Goal: Transaction & Acquisition: Book appointment/travel/reservation

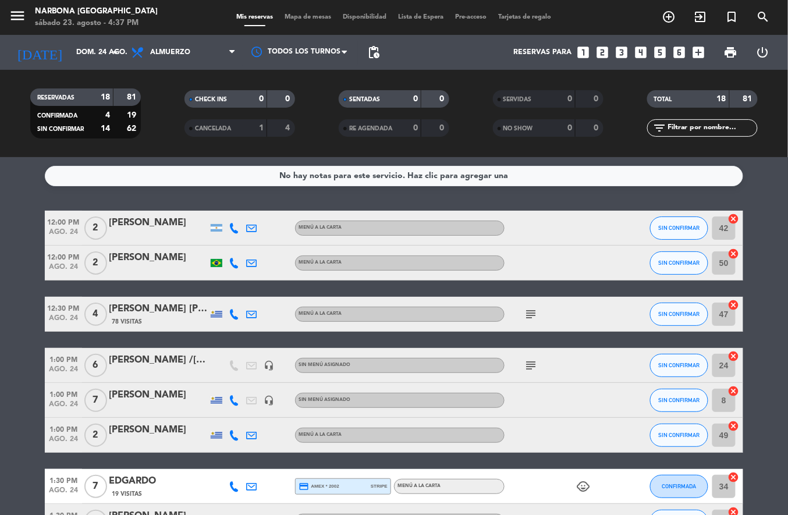
scroll to position [1, 0]
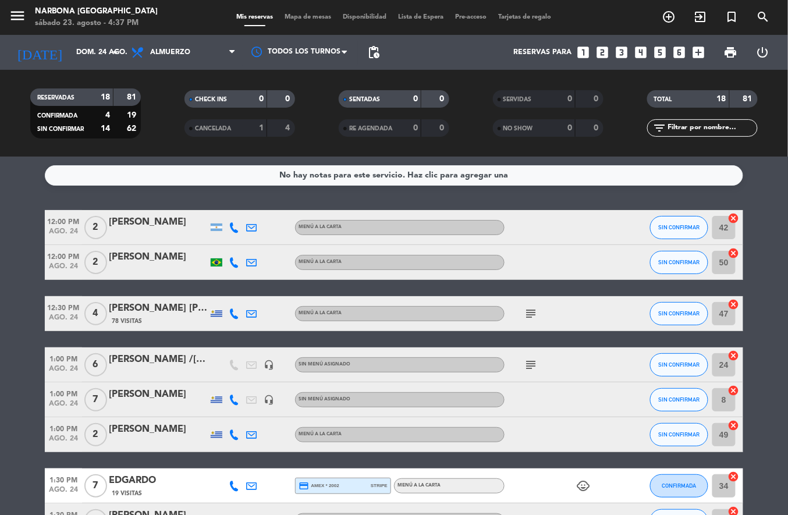
click at [600, 56] on icon "looks_two" at bounding box center [602, 52] width 15 height 15
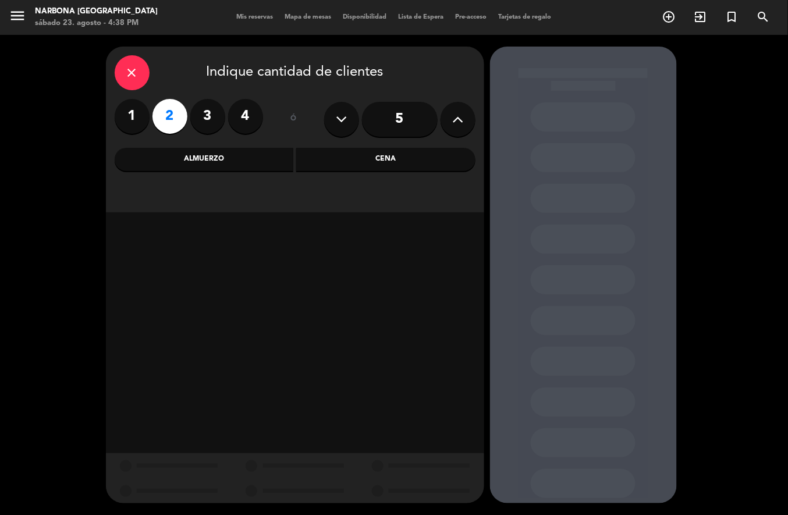
click at [194, 166] on div "Almuerzo" at bounding box center [204, 159] width 179 height 23
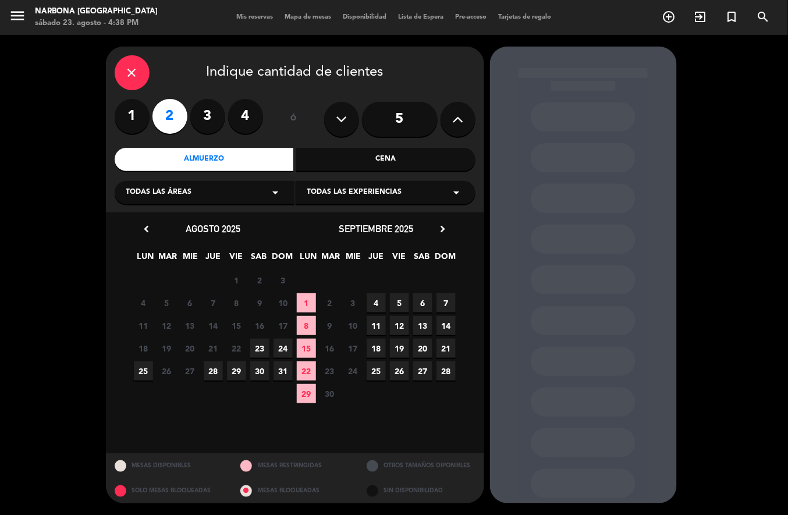
click at [285, 347] on span "24" at bounding box center [282, 348] width 19 height 19
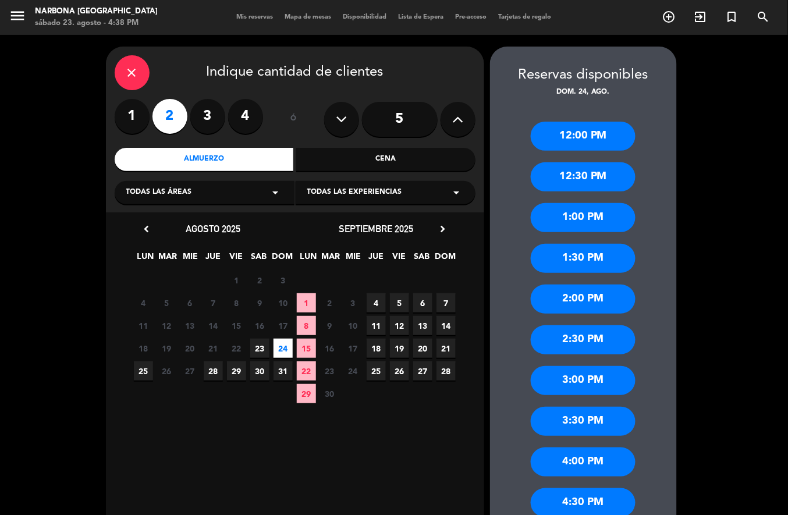
click at [603, 306] on div "2:00 PM" at bounding box center [583, 298] width 105 height 29
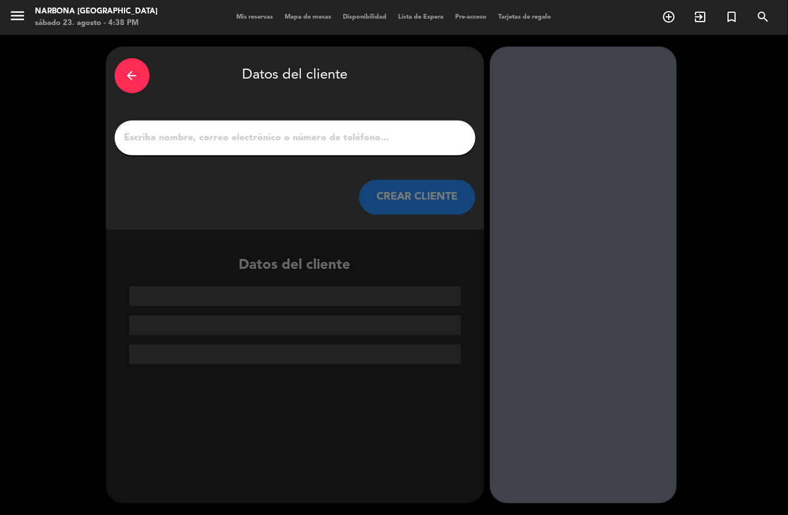
click at [324, 138] on input "1" at bounding box center [294, 138] width 343 height 16
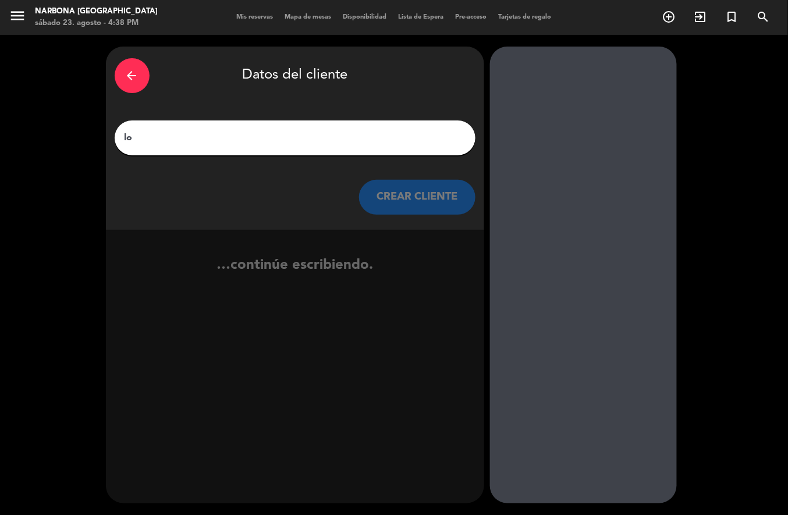
type input "l"
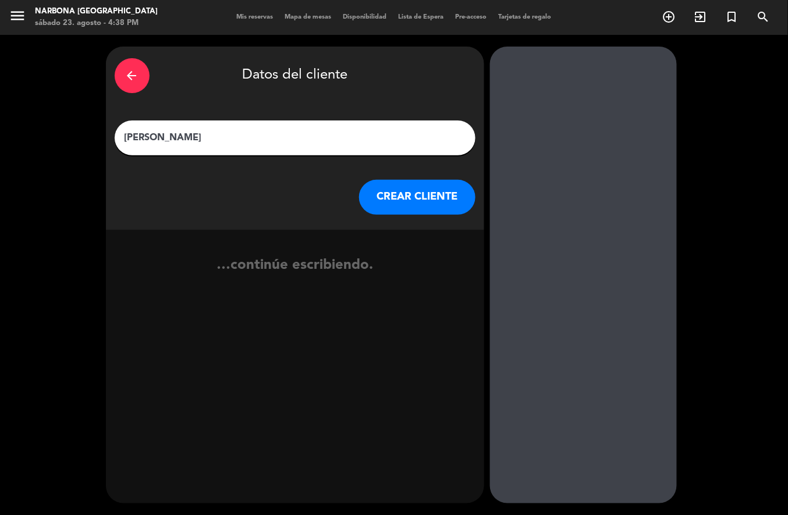
type input "[PERSON_NAME]"
click at [415, 195] on button "CREAR CLIENTE" at bounding box center [417, 197] width 116 height 35
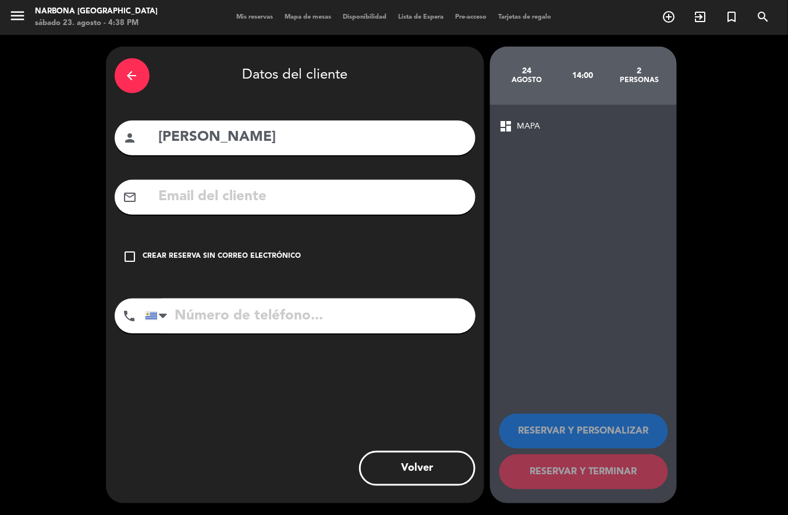
click at [226, 252] on div "Crear reserva sin correo electrónico" at bounding box center [222, 257] width 158 height 12
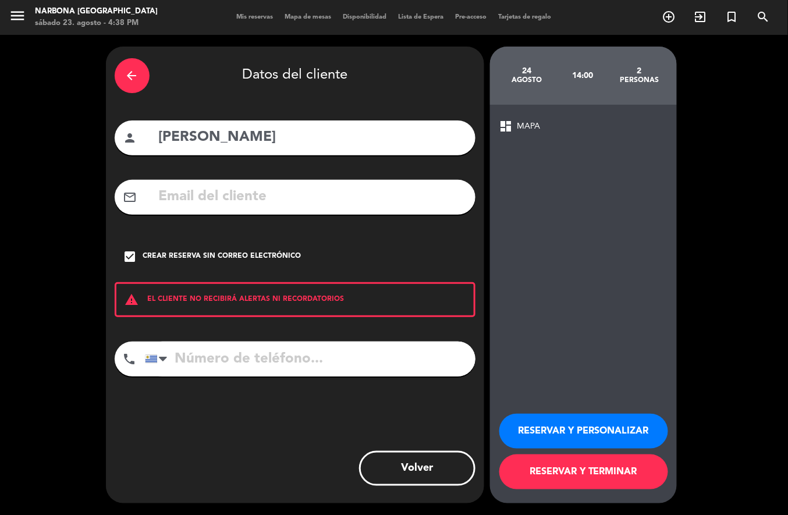
click at [604, 428] on button "RESERVAR Y PERSONALIZAR" at bounding box center [583, 431] width 169 height 35
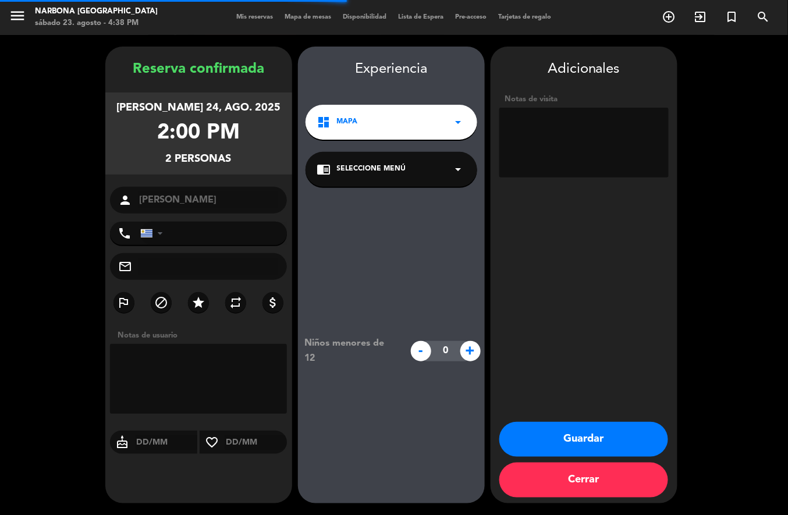
click at [567, 127] on textarea at bounding box center [583, 143] width 169 height 70
type textarea "d"
type textarea "adentro"
click at [584, 440] on button "Guardar" at bounding box center [583, 439] width 169 height 35
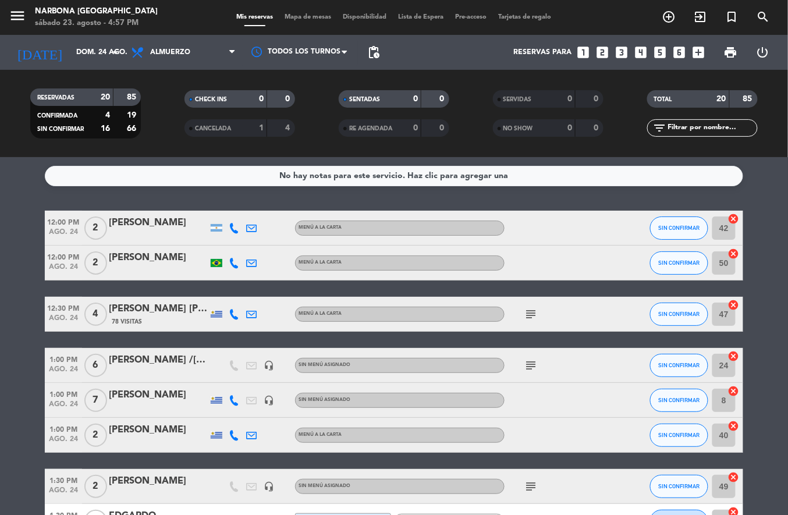
click at [662, 15] on icon "add_circle_outline" at bounding box center [669, 17] width 14 height 14
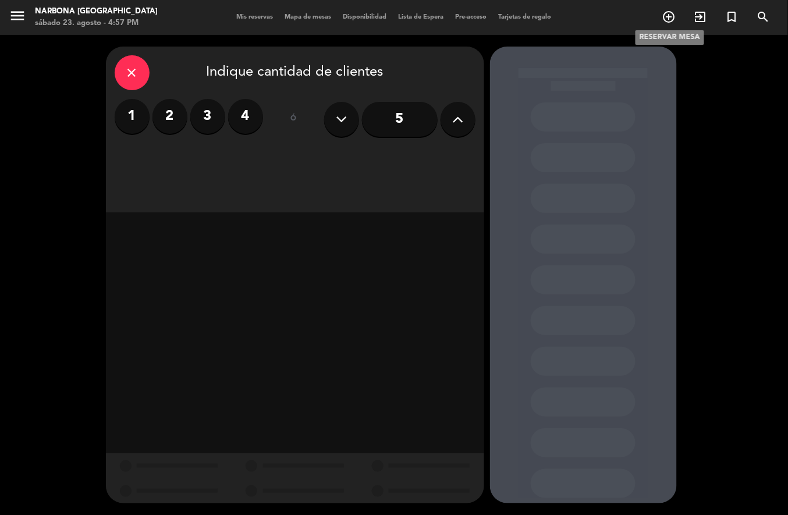
click at [246, 117] on label "4" at bounding box center [245, 116] width 35 height 35
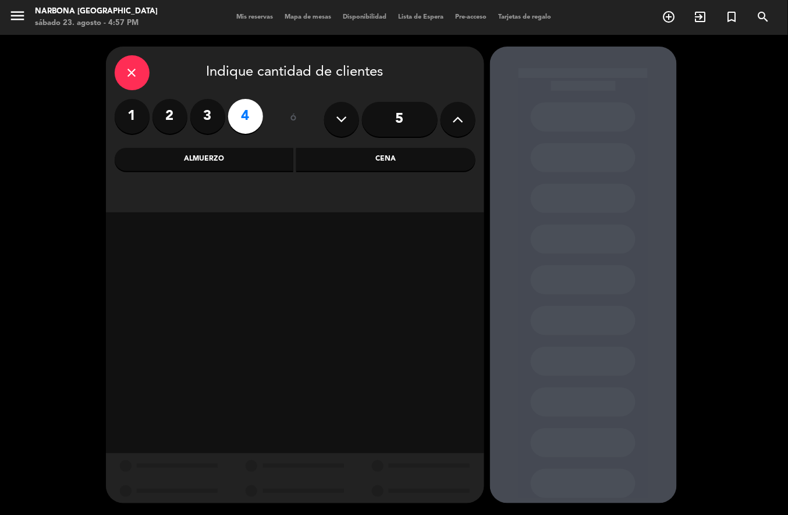
click at [396, 120] on input "5" at bounding box center [400, 119] width 76 height 35
click at [452, 126] on icon at bounding box center [457, 119] width 11 height 17
click at [442, 130] on div "6" at bounding box center [399, 119] width 151 height 41
click at [445, 129] on button at bounding box center [457, 119] width 35 height 35
click at [447, 131] on button at bounding box center [457, 119] width 35 height 35
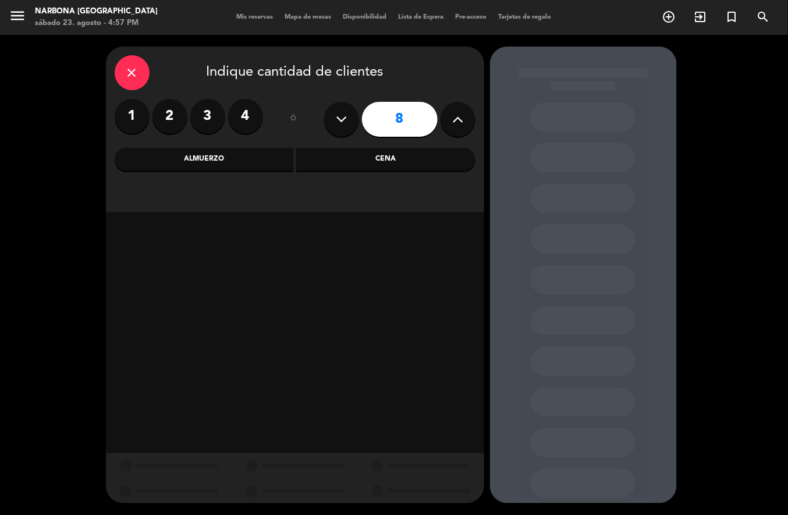
click at [441, 122] on button at bounding box center [457, 119] width 35 height 35
type input "9"
click at [257, 159] on div "Almuerzo" at bounding box center [204, 159] width 179 height 23
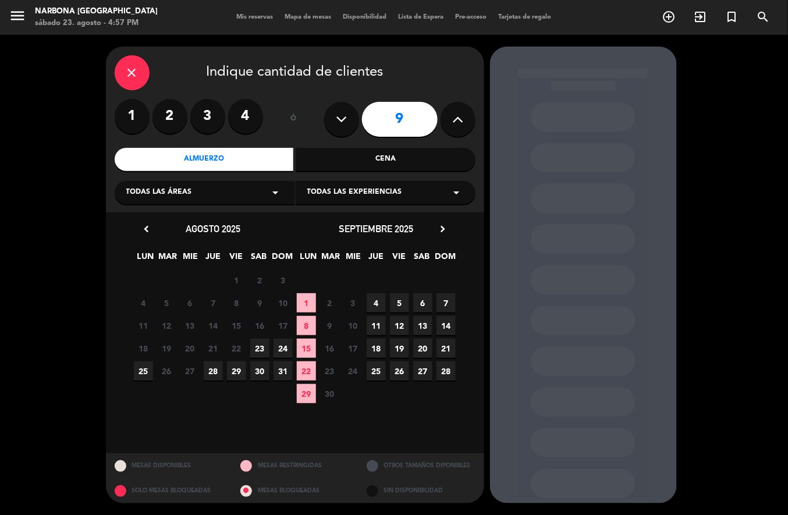
click at [143, 371] on span "25" at bounding box center [143, 370] width 19 height 19
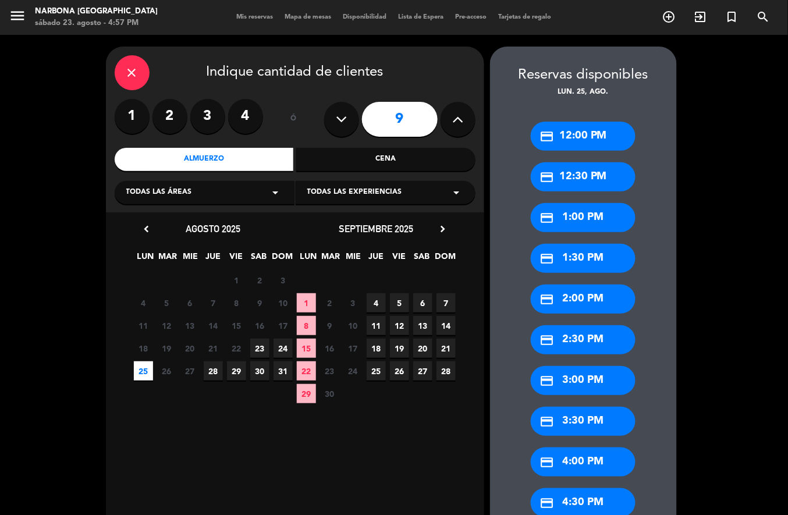
click at [596, 218] on div "credit_card 1:00 PM" at bounding box center [583, 217] width 105 height 29
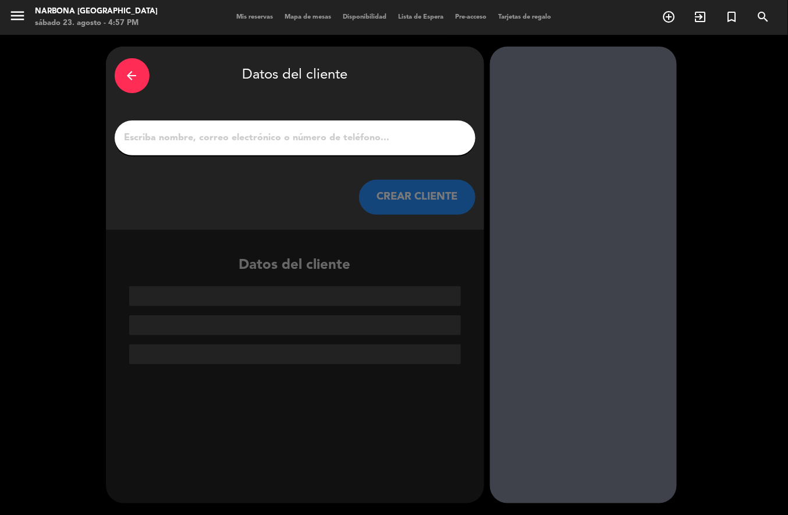
click at [394, 133] on input "1" at bounding box center [294, 138] width 343 height 16
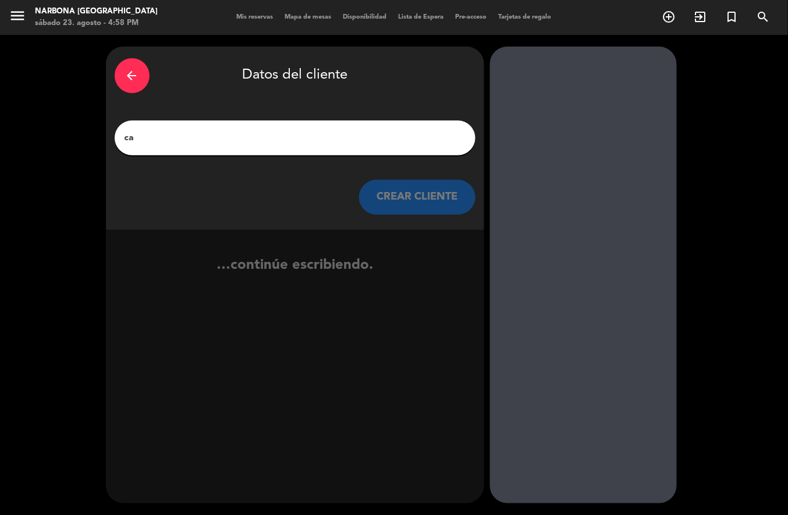
type input "c"
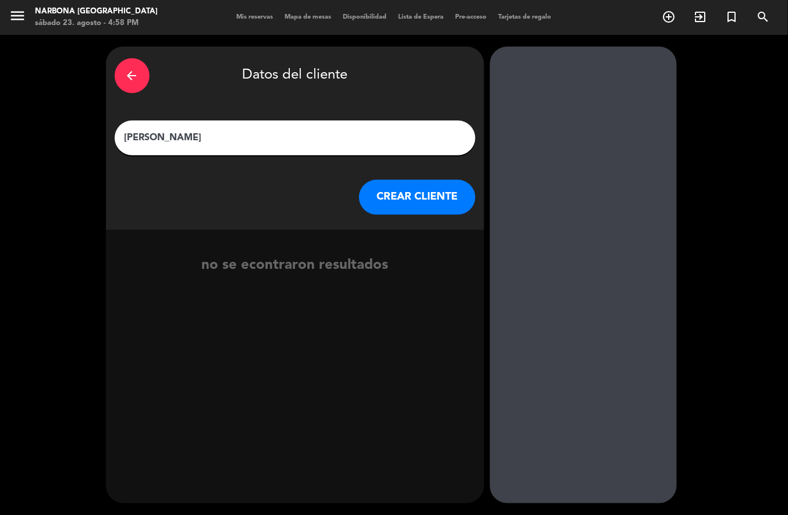
click at [147, 136] on input "[PERSON_NAME]" at bounding box center [294, 138] width 343 height 16
type input "[PERSON_NAME]"
click at [412, 198] on button "CREAR CLIENTE" at bounding box center [417, 197] width 116 height 35
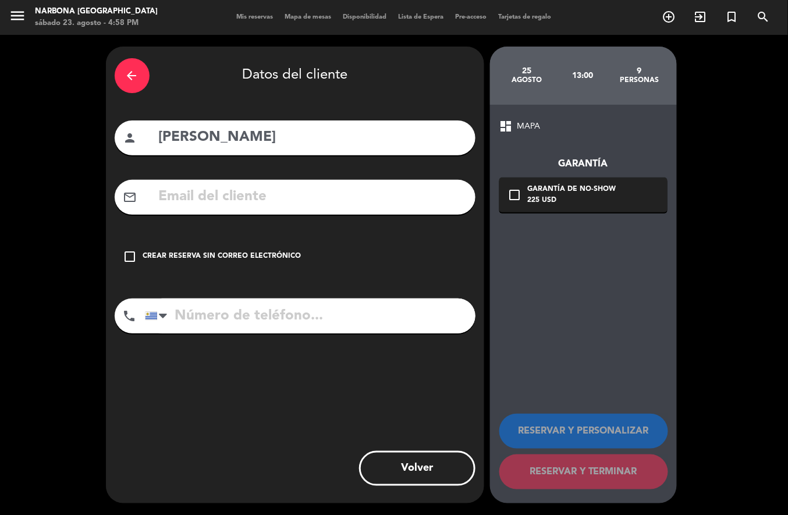
click at [257, 261] on div "Crear reserva sin correo electrónico" at bounding box center [222, 257] width 158 height 12
click at [264, 326] on div "arrow_back Datos del cliente person [PERSON_NAME] mail_outline check_box_outlin…" at bounding box center [295, 275] width 378 height 457
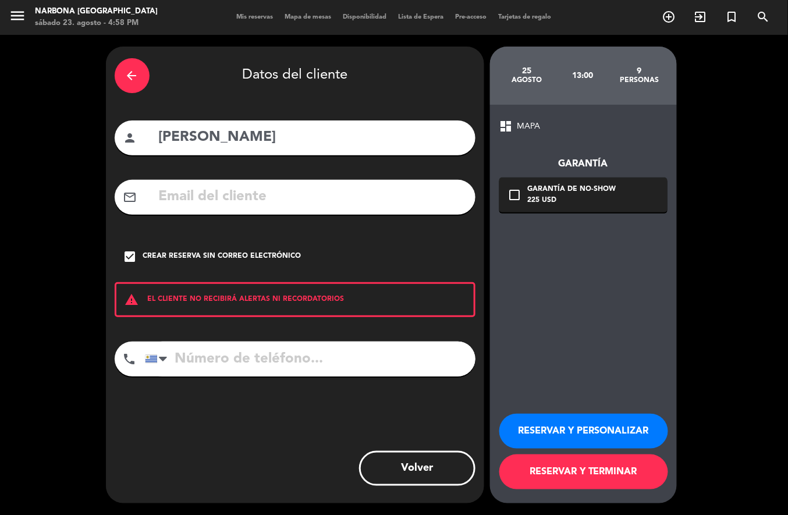
click at [259, 360] on input "tel" at bounding box center [310, 359] width 330 height 35
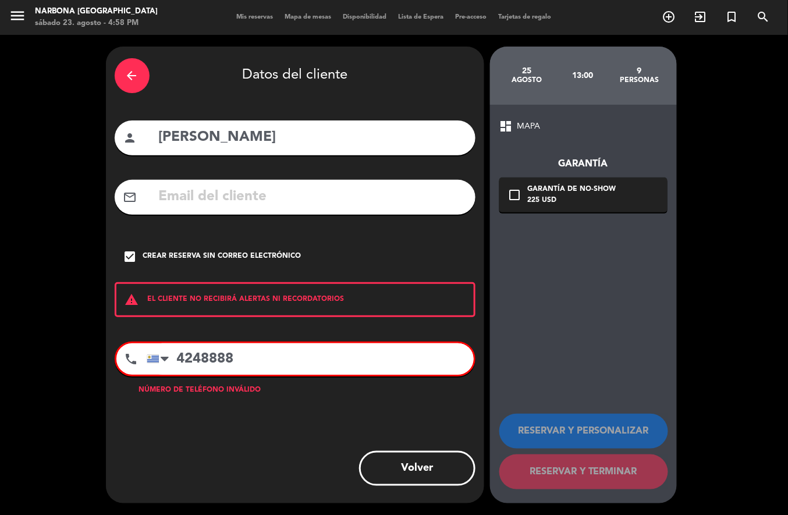
click at [370, 358] on input "4248888" at bounding box center [310, 358] width 327 height 31
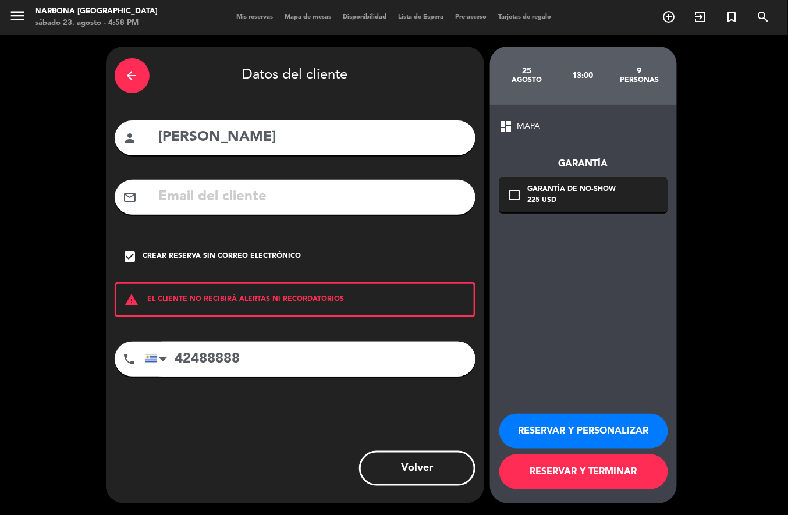
type input "42488888"
click at [610, 429] on button "RESERVAR Y PERSONALIZAR" at bounding box center [583, 431] width 169 height 35
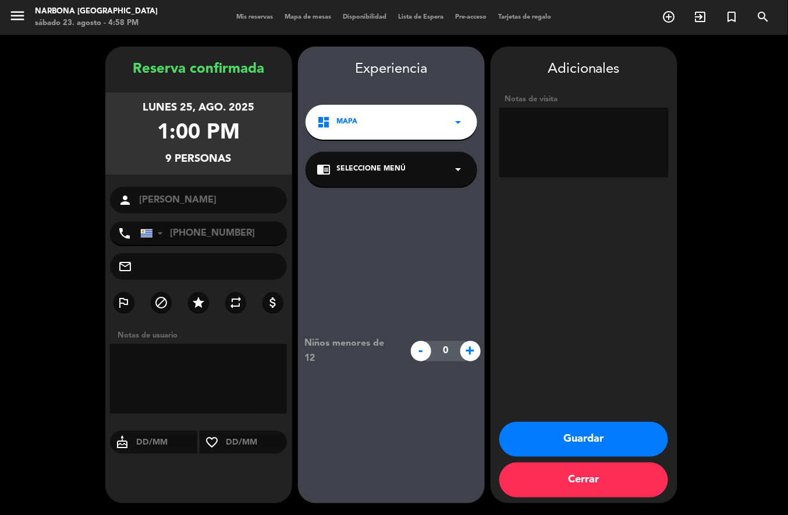
click at [571, 433] on button "Guardar" at bounding box center [583, 439] width 169 height 35
click at [590, 426] on div "menu Narbona [GEOGRAPHIC_DATA] sábado 23. agosto - 4:58 PM Mis reservas Mapa de…" at bounding box center [394, 257] width 788 height 515
